Goal: Transaction & Acquisition: Purchase product/service

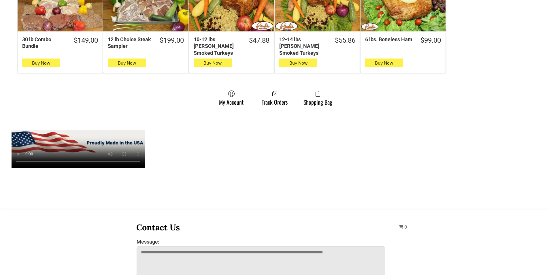
scroll to position [461, 0]
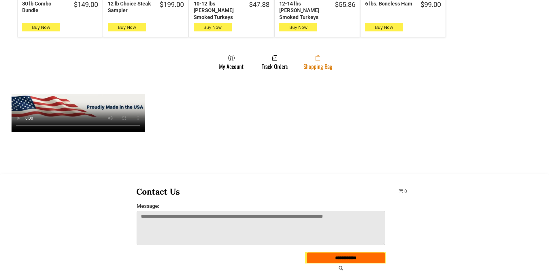
click at [327, 54] on span at bounding box center [317, 57] width 29 height 7
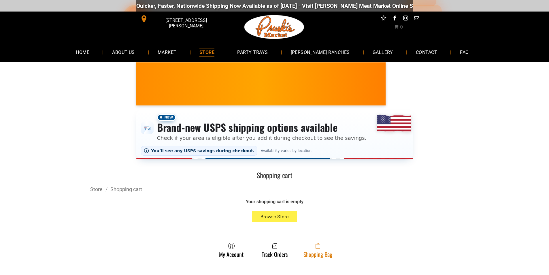
click at [327, 255] on link "Shopping Bag" at bounding box center [318, 249] width 35 height 15
click at [323, 251] on link "Shopping Bag" at bounding box center [318, 249] width 35 height 15
click at [318, 255] on link "Shopping Bag" at bounding box center [318, 249] width 35 height 15
